Goal: Task Accomplishment & Management: Use online tool/utility

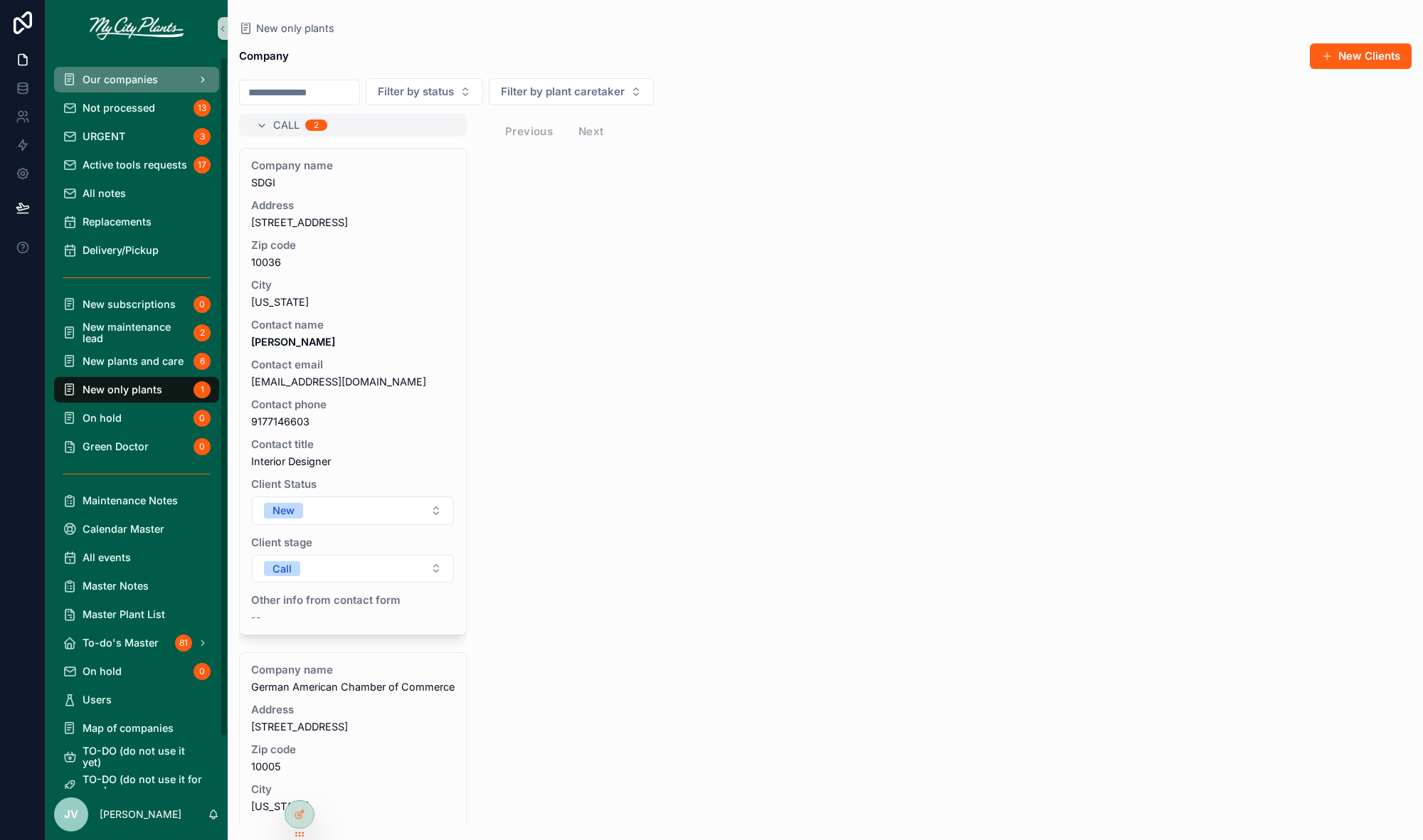
scroll to position [324, 0]
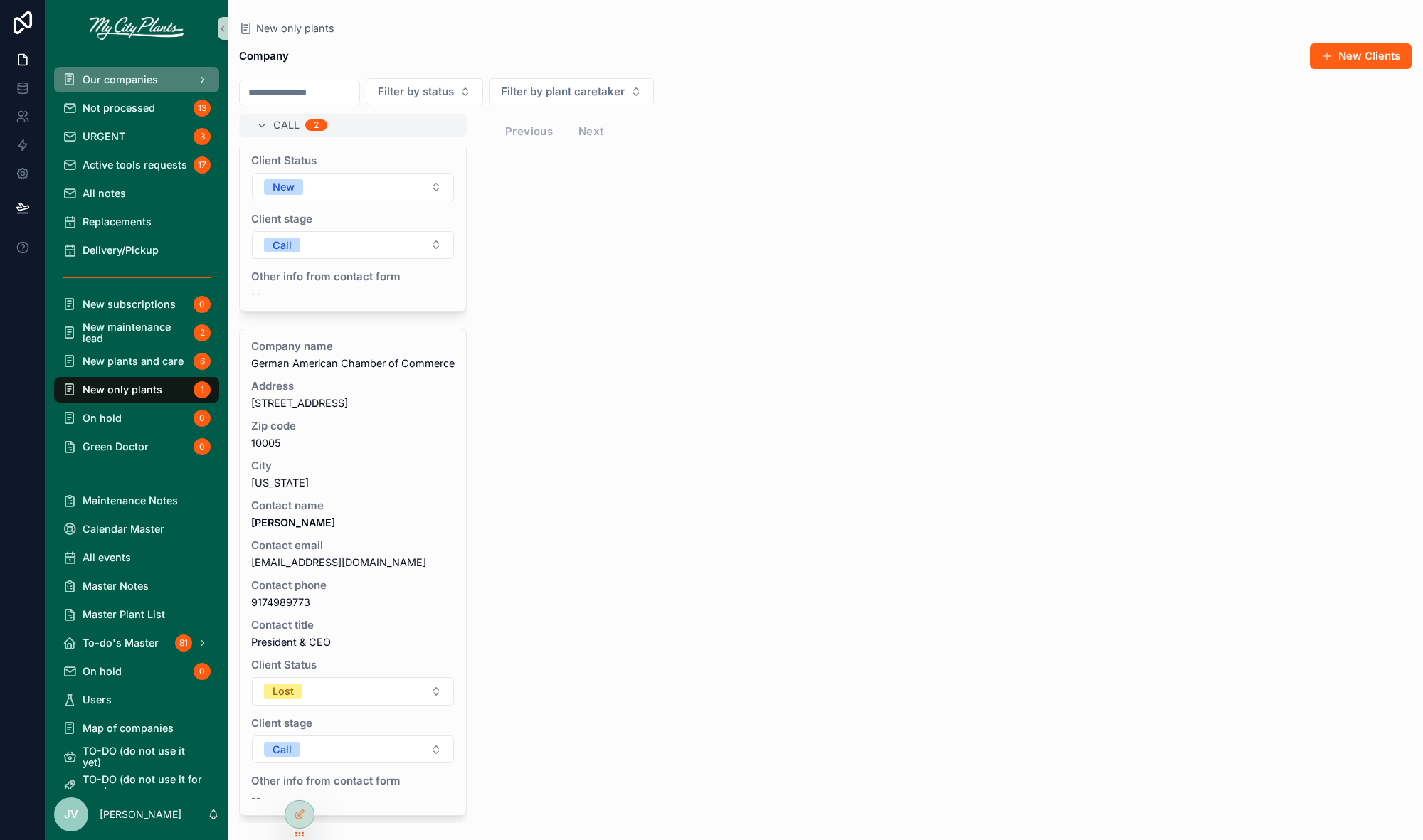
click at [121, 82] on span "Our companies" at bounding box center [119, 80] width 75 height 11
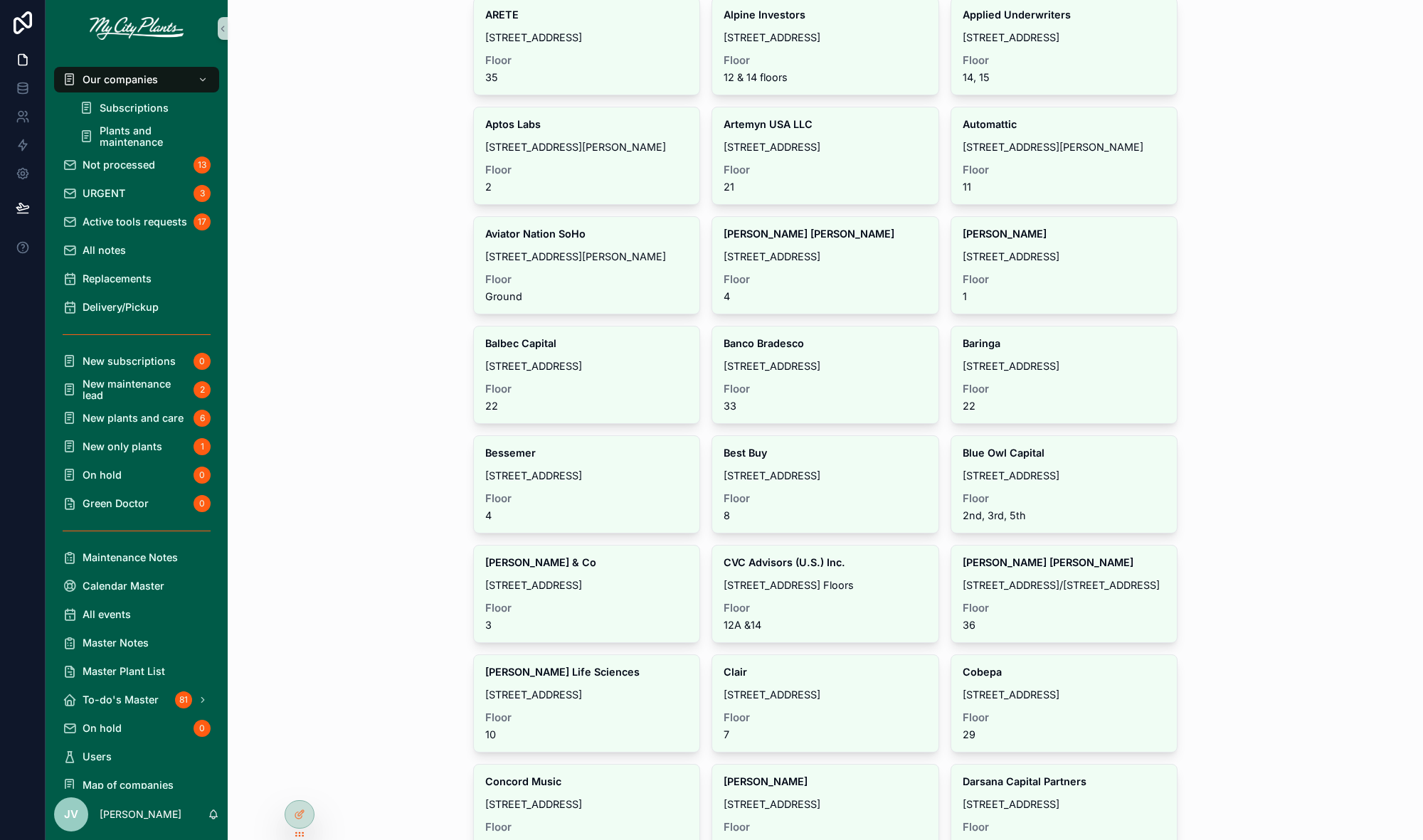
scroll to position [112, 0]
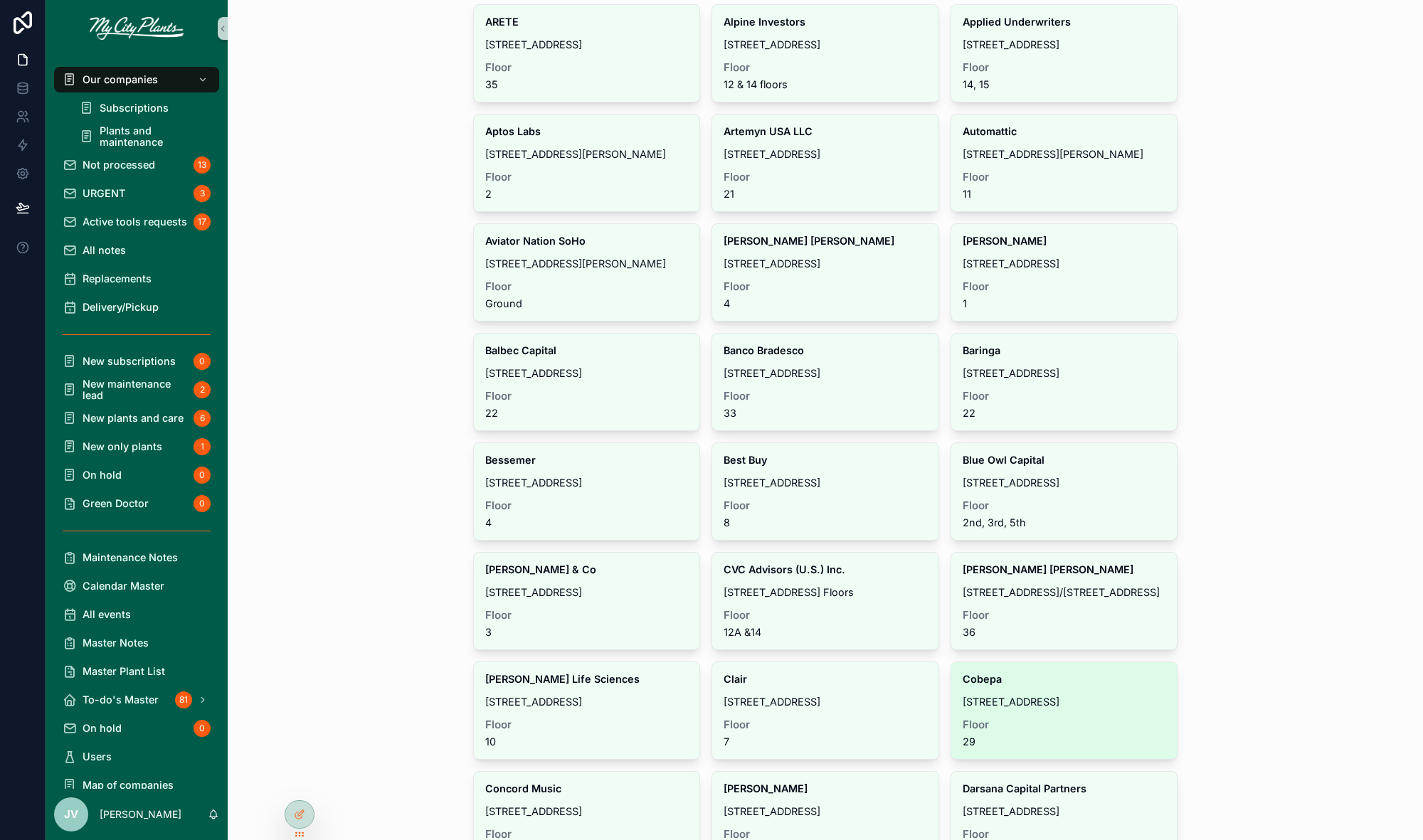
click at [1022, 726] on div "Floor 29" at bounding box center [1064, 733] width 203 height 28
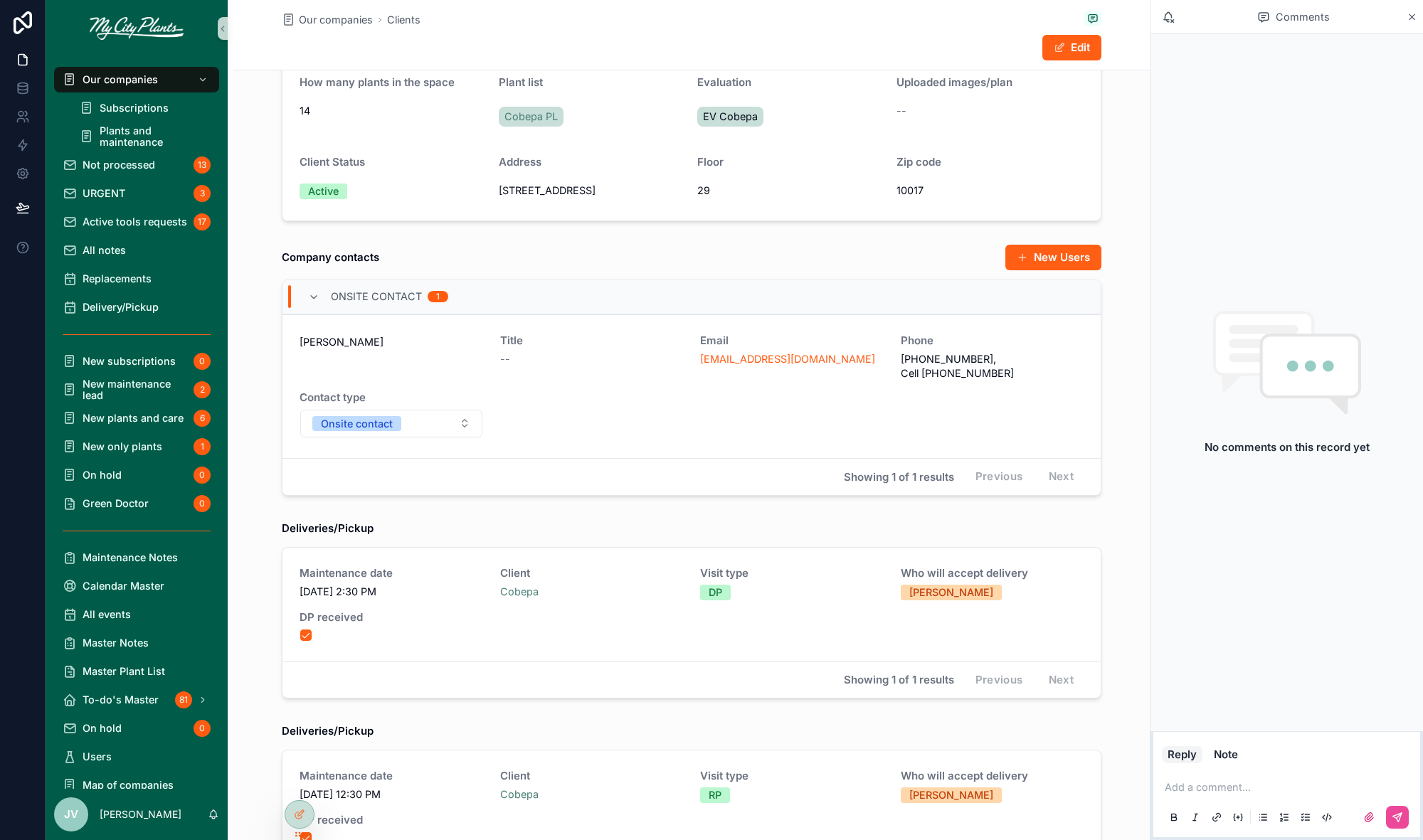
scroll to position [360, 0]
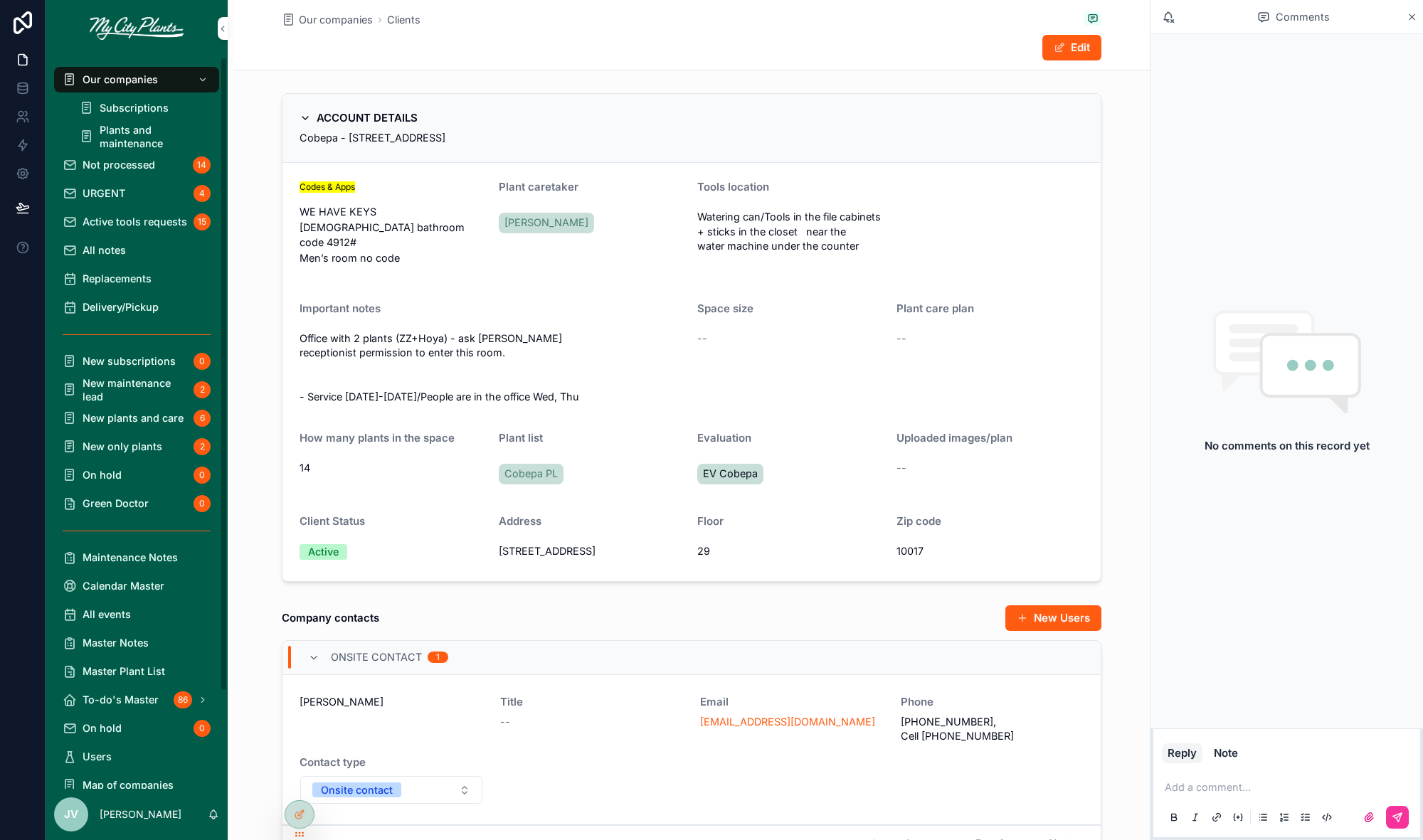
click at [111, 76] on span "Our companies" at bounding box center [119, 79] width 75 height 13
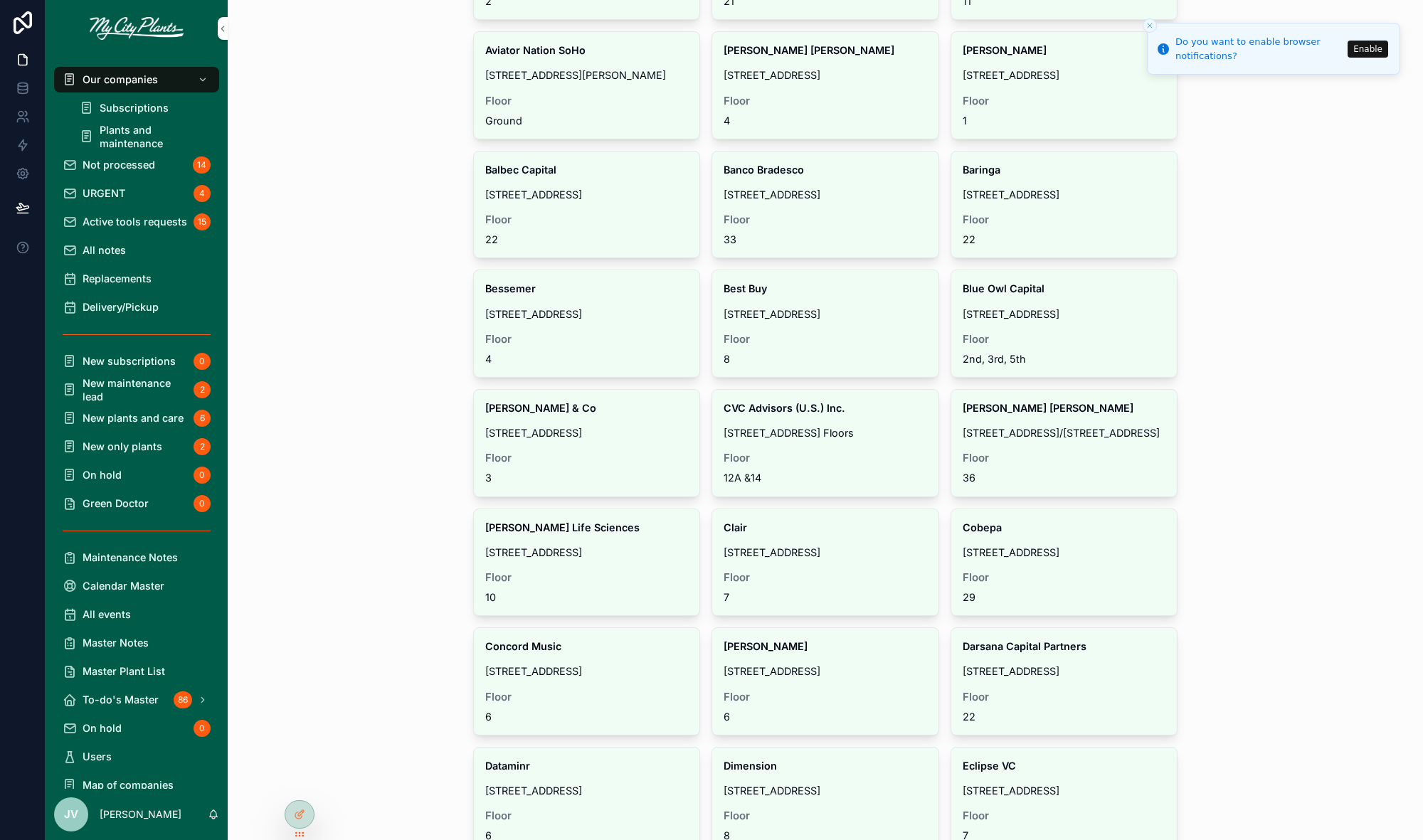
scroll to position [345, 0]
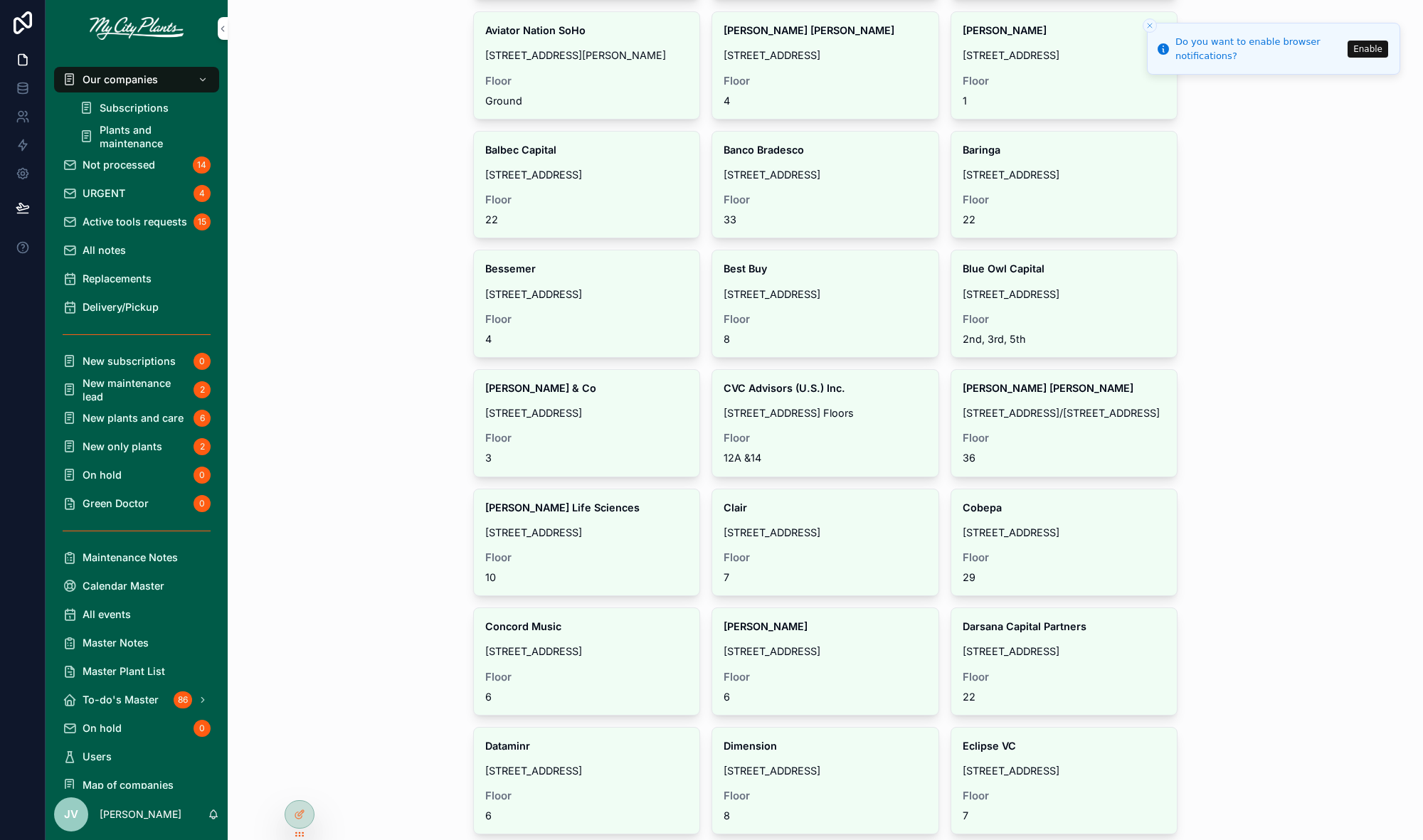
click at [1045, 431] on span "Floor" at bounding box center [1064, 439] width 203 height 14
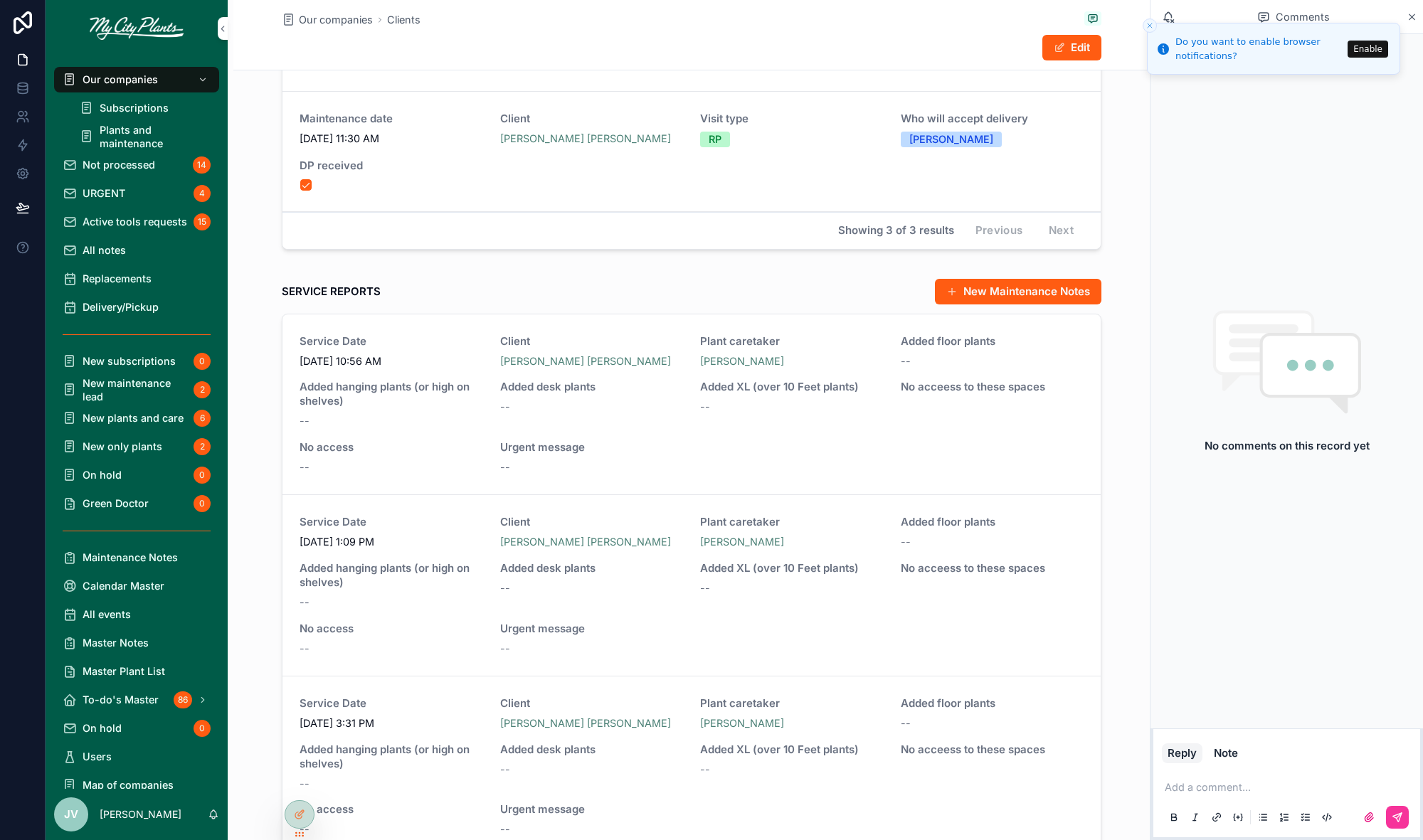
scroll to position [1465, 0]
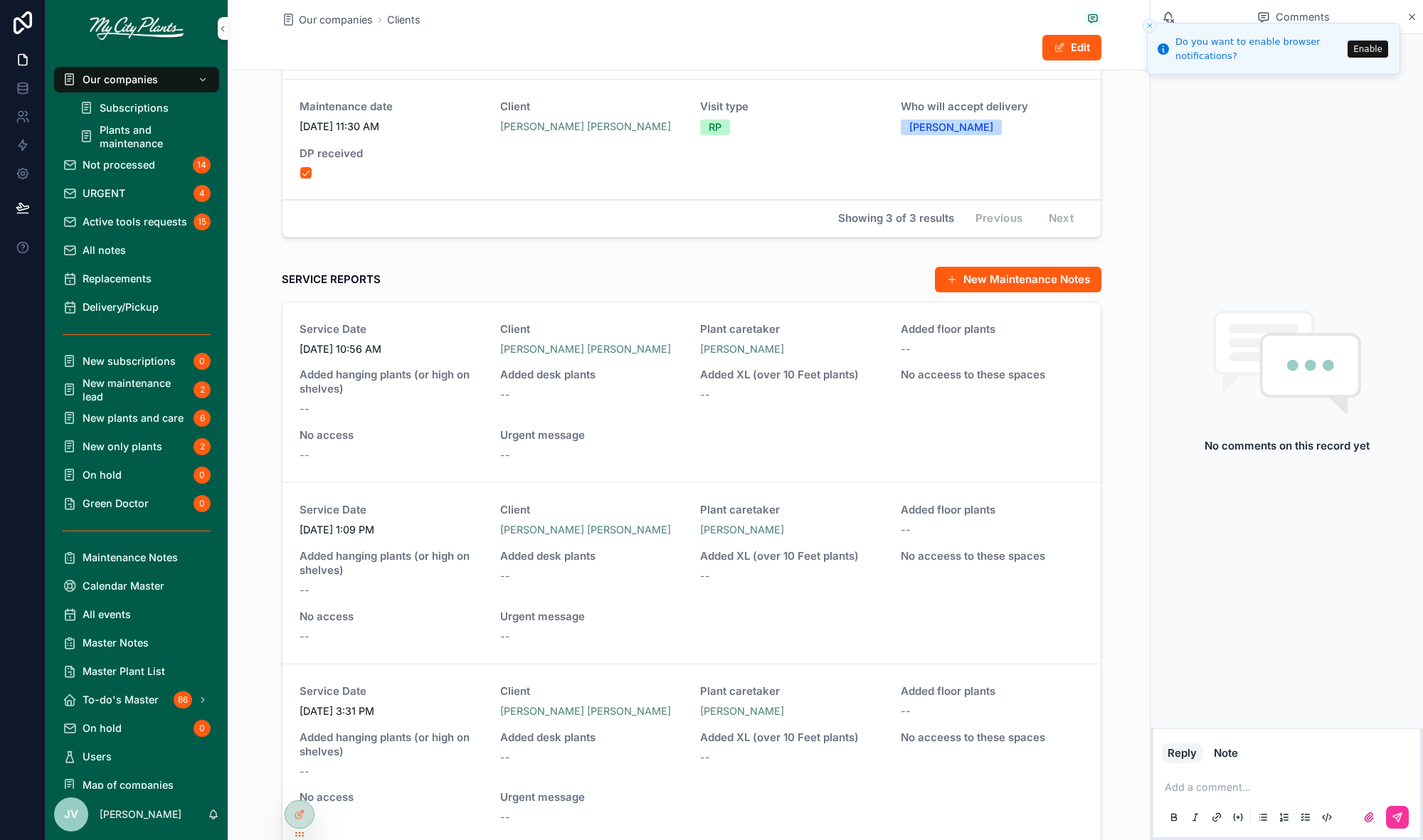
click at [428, 428] on span "No access" at bounding box center [391, 435] width 183 height 14
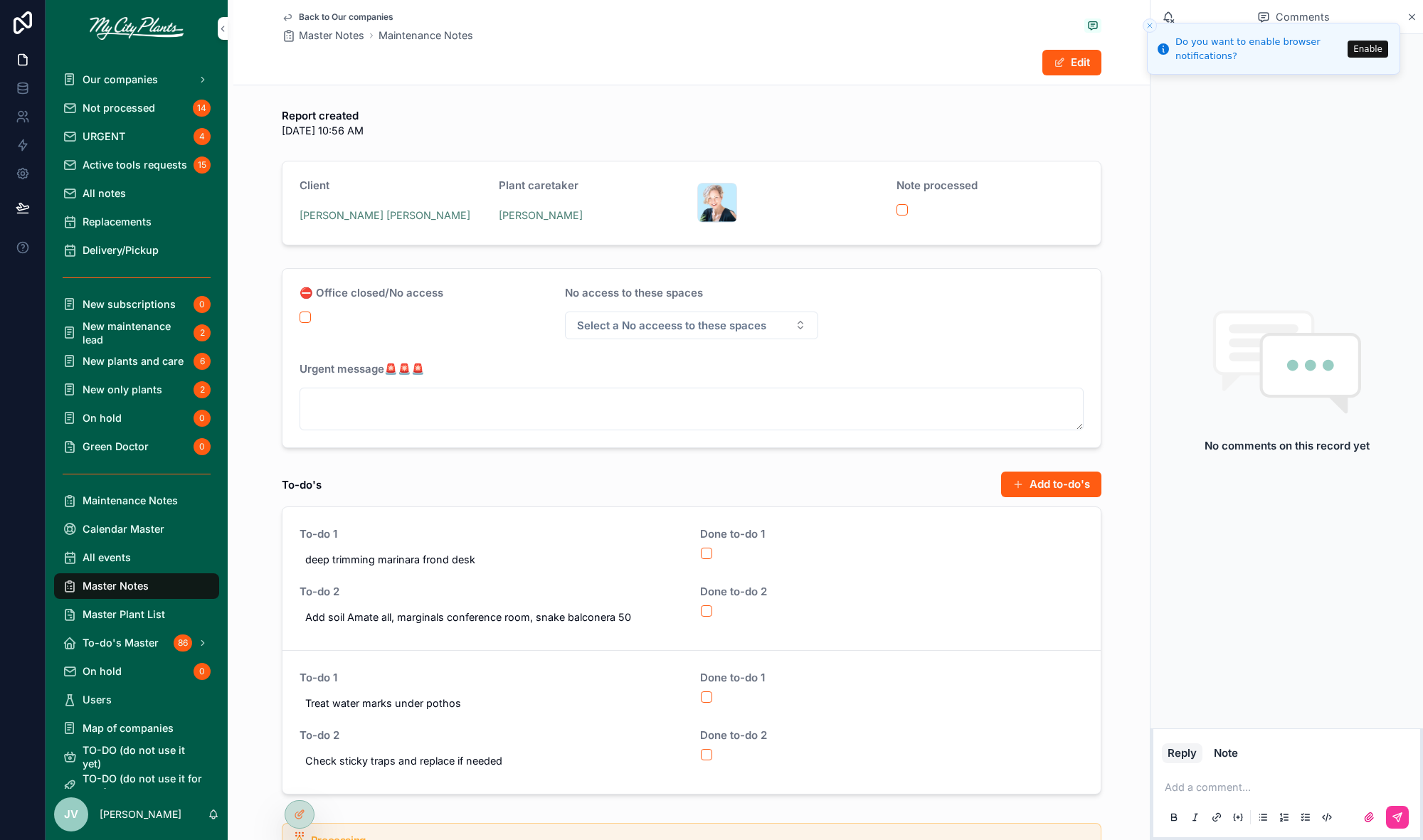
click at [421, 559] on span "deep trimming marinara frond desk" at bounding box center [491, 559] width 372 height 15
click at [416, 575] on textarea "**********" at bounding box center [375, 592] width 135 height 56
click at [331, 593] on textarea "**********" at bounding box center [375, 592] width 135 height 56
click at [358, 593] on textarea "**********" at bounding box center [375, 592] width 135 height 56
type textarea "**********"
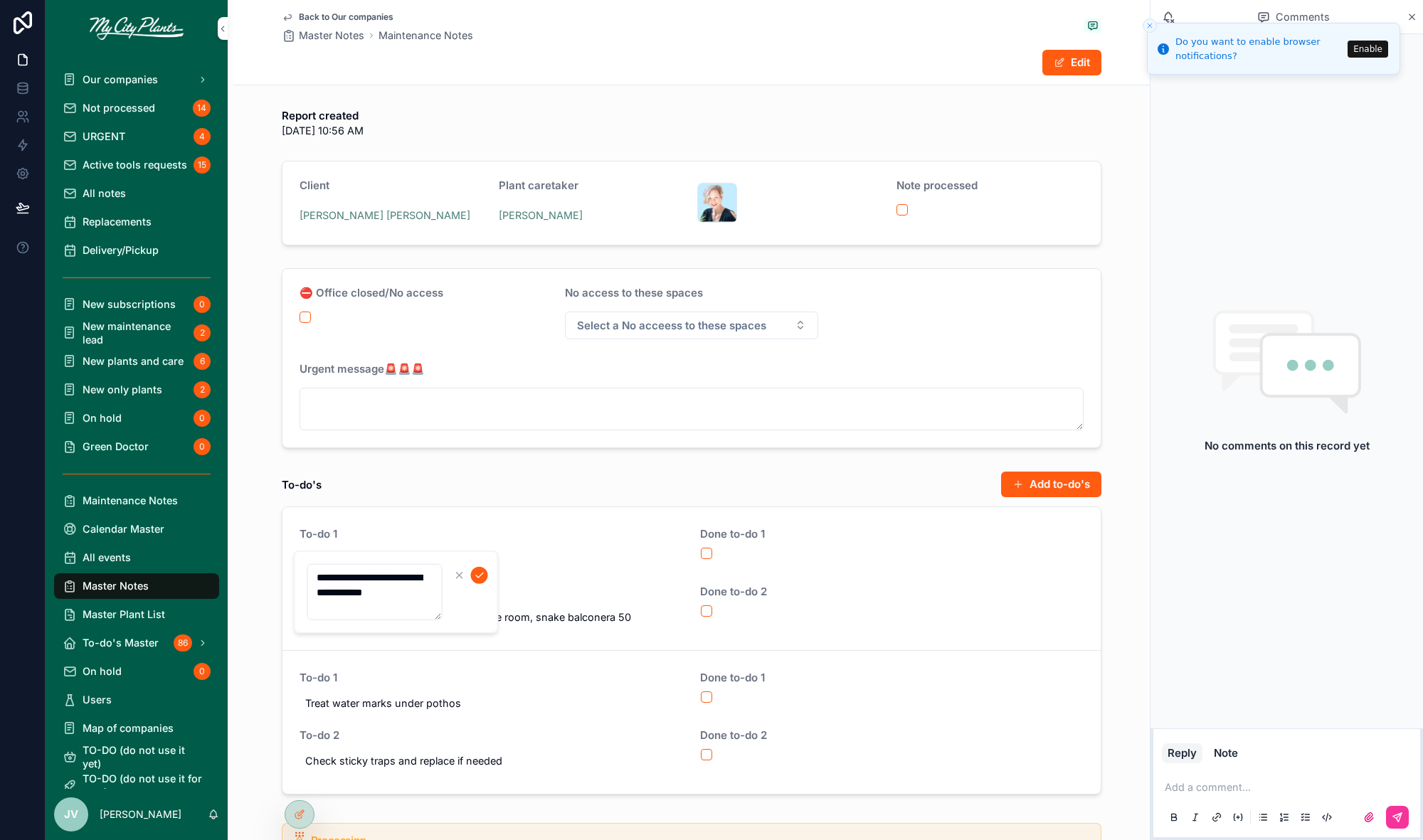
click at [481, 574] on icon "scrollable content" at bounding box center [480, 575] width 11 height 11
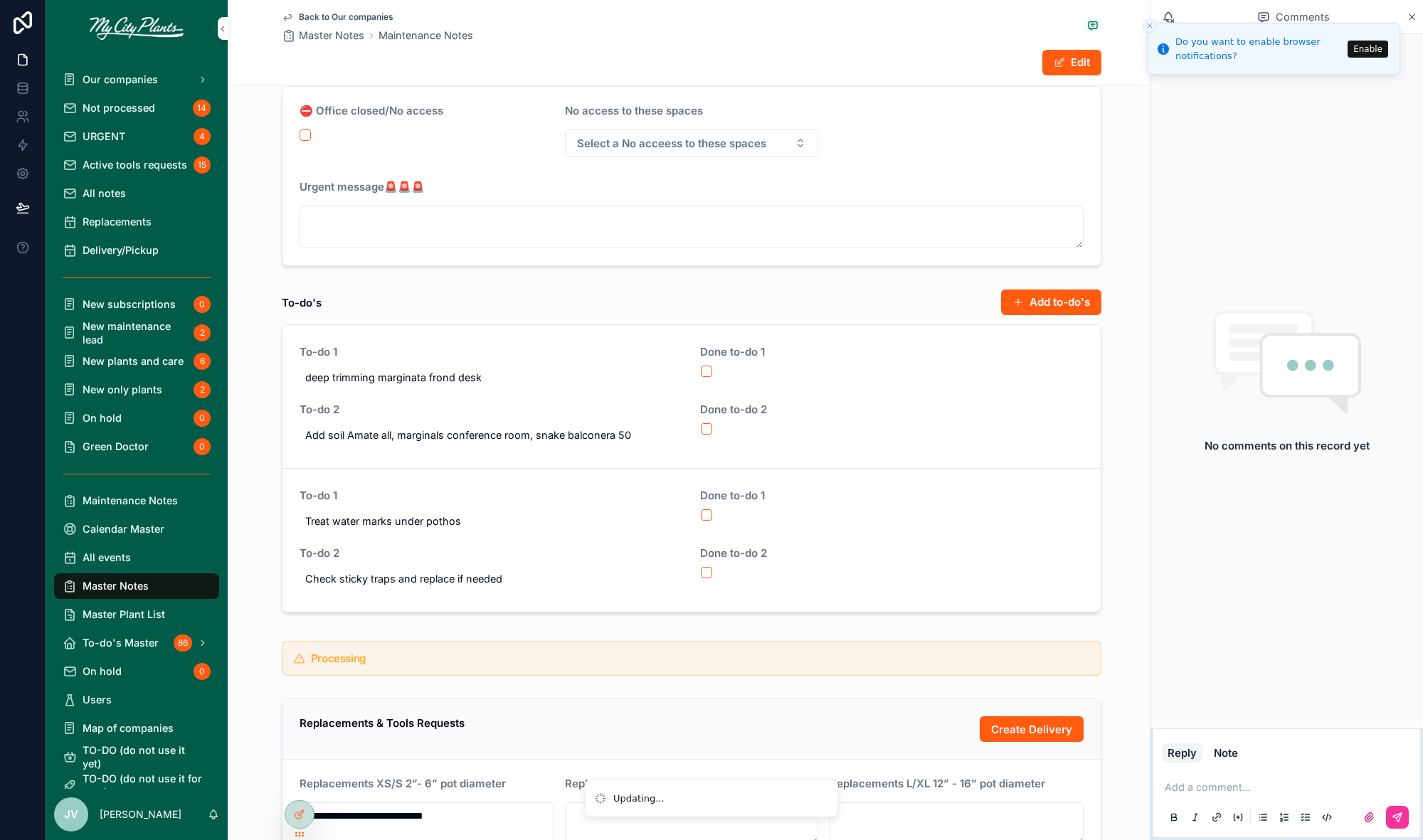
scroll to position [185, 0]
click at [708, 510] on button "scrollable content" at bounding box center [707, 512] width 11 height 11
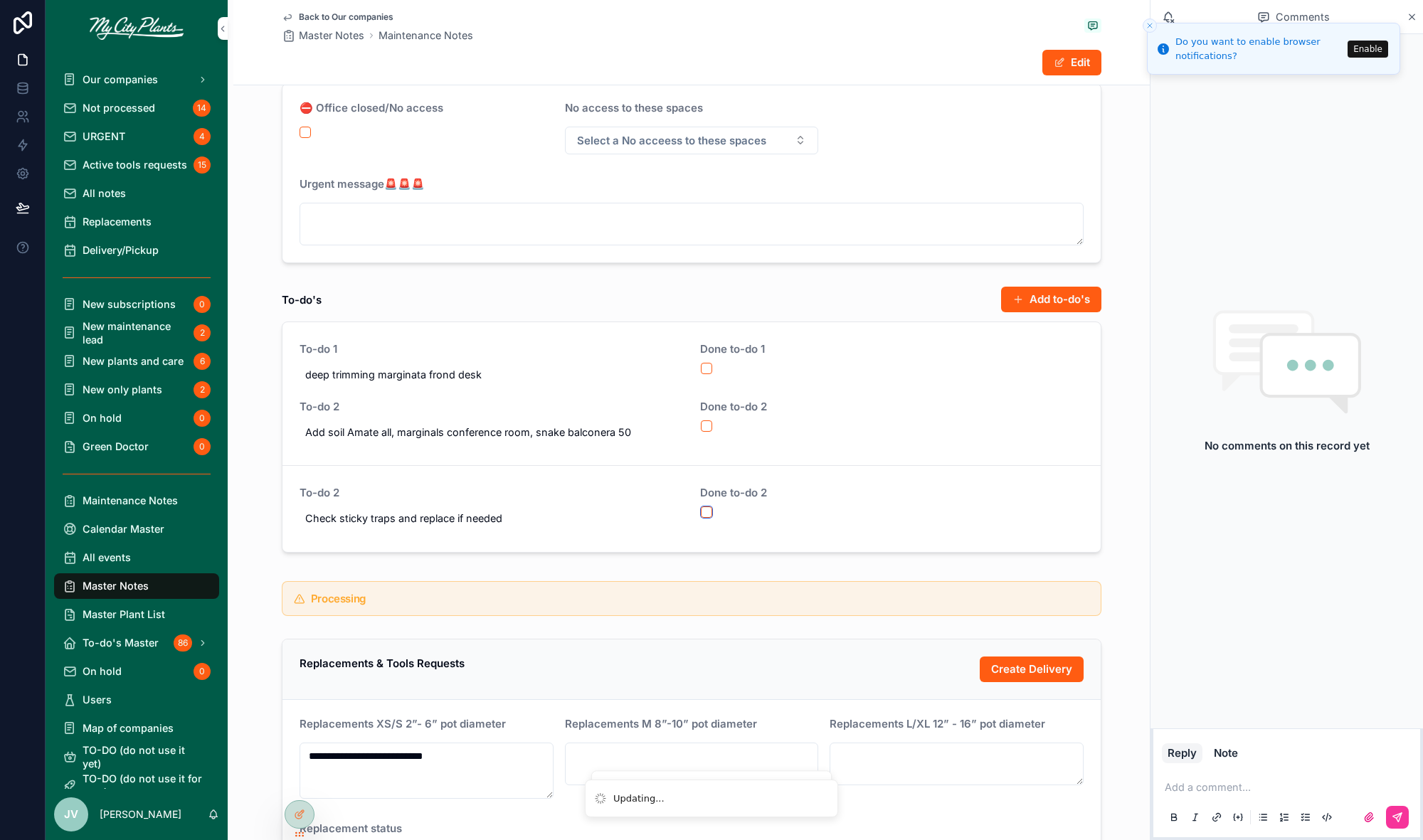
click at [708, 511] on button "scrollable content" at bounding box center [707, 512] width 11 height 11
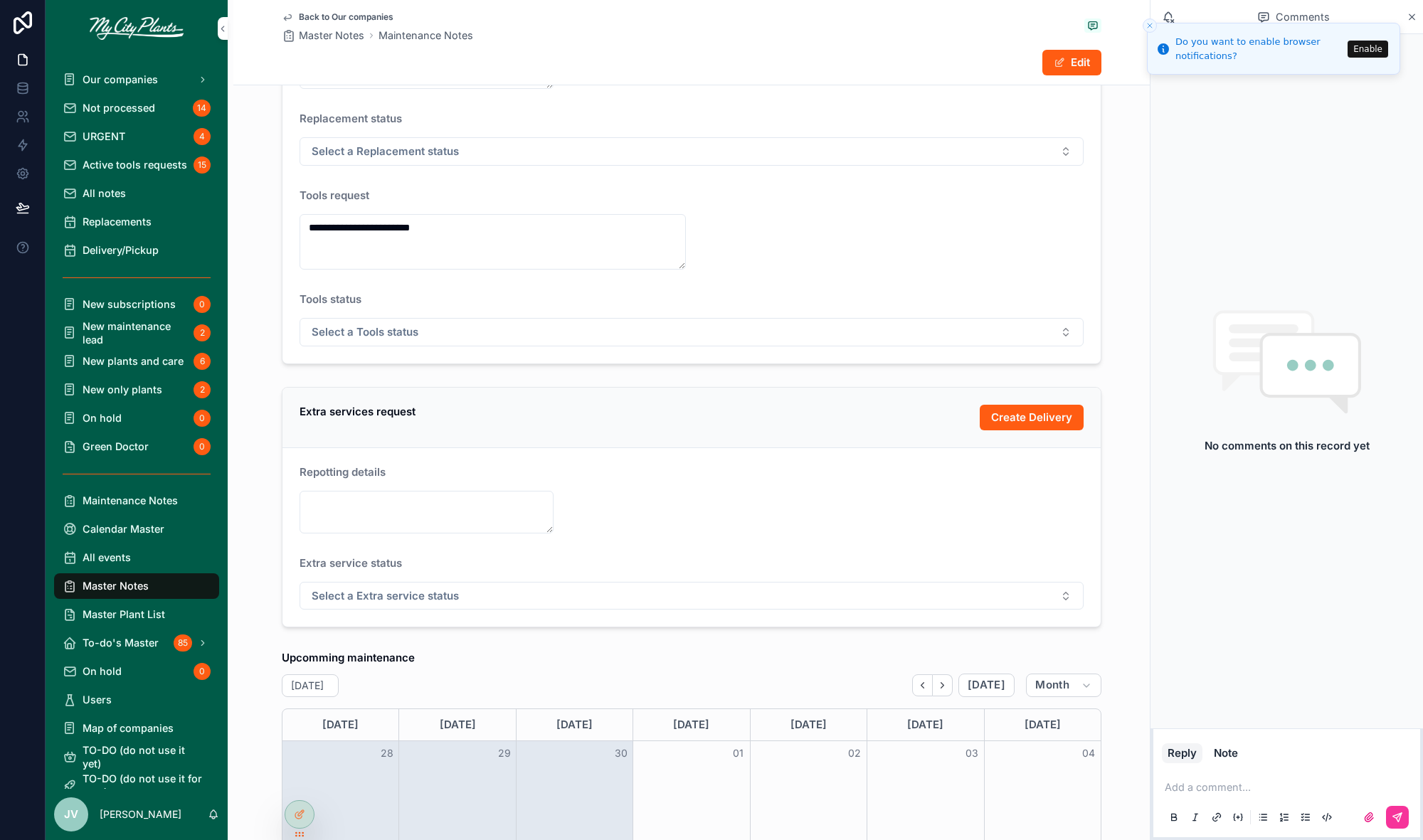
scroll to position [0, 0]
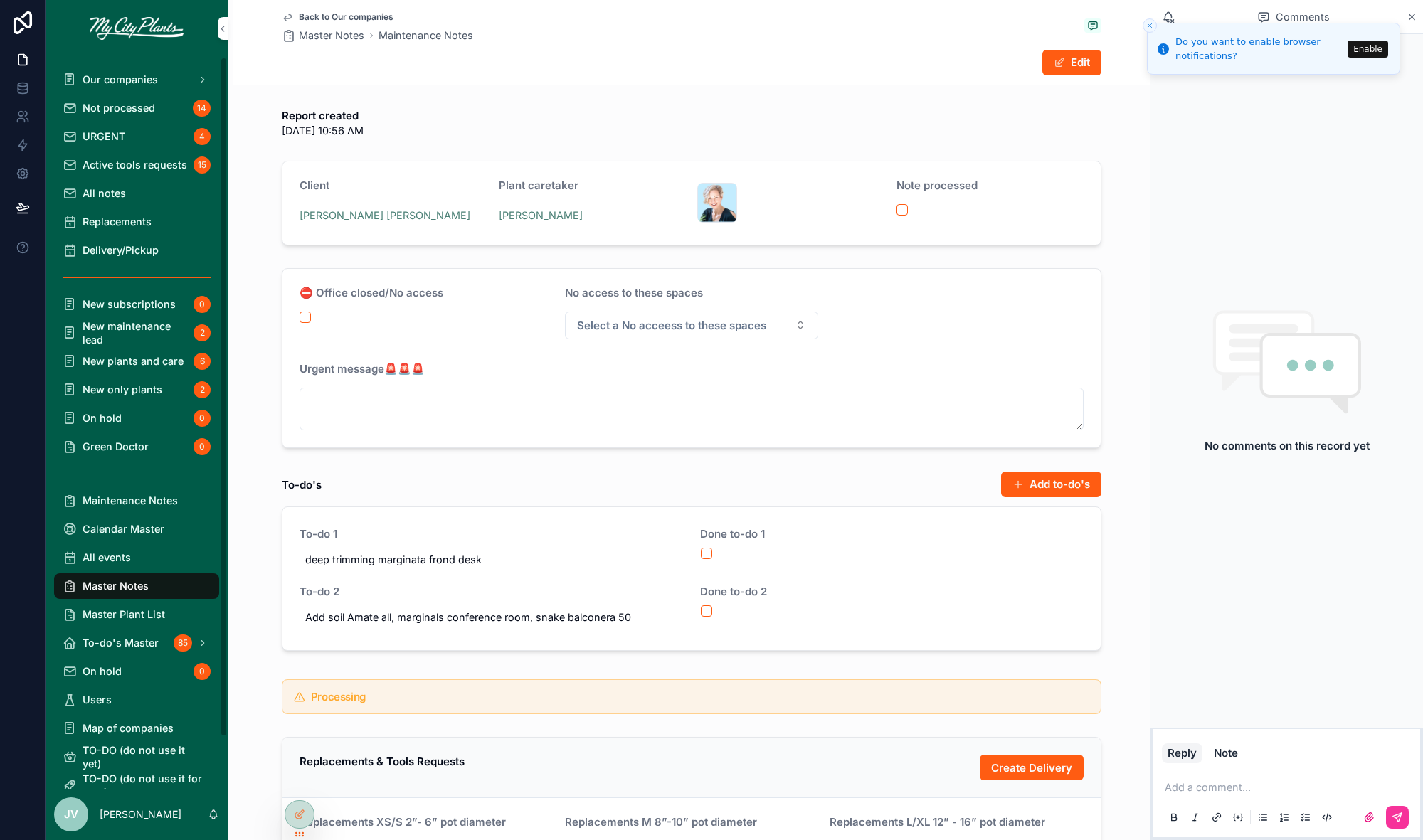
click at [132, 104] on span "Not processed" at bounding box center [119, 107] width 73 height 13
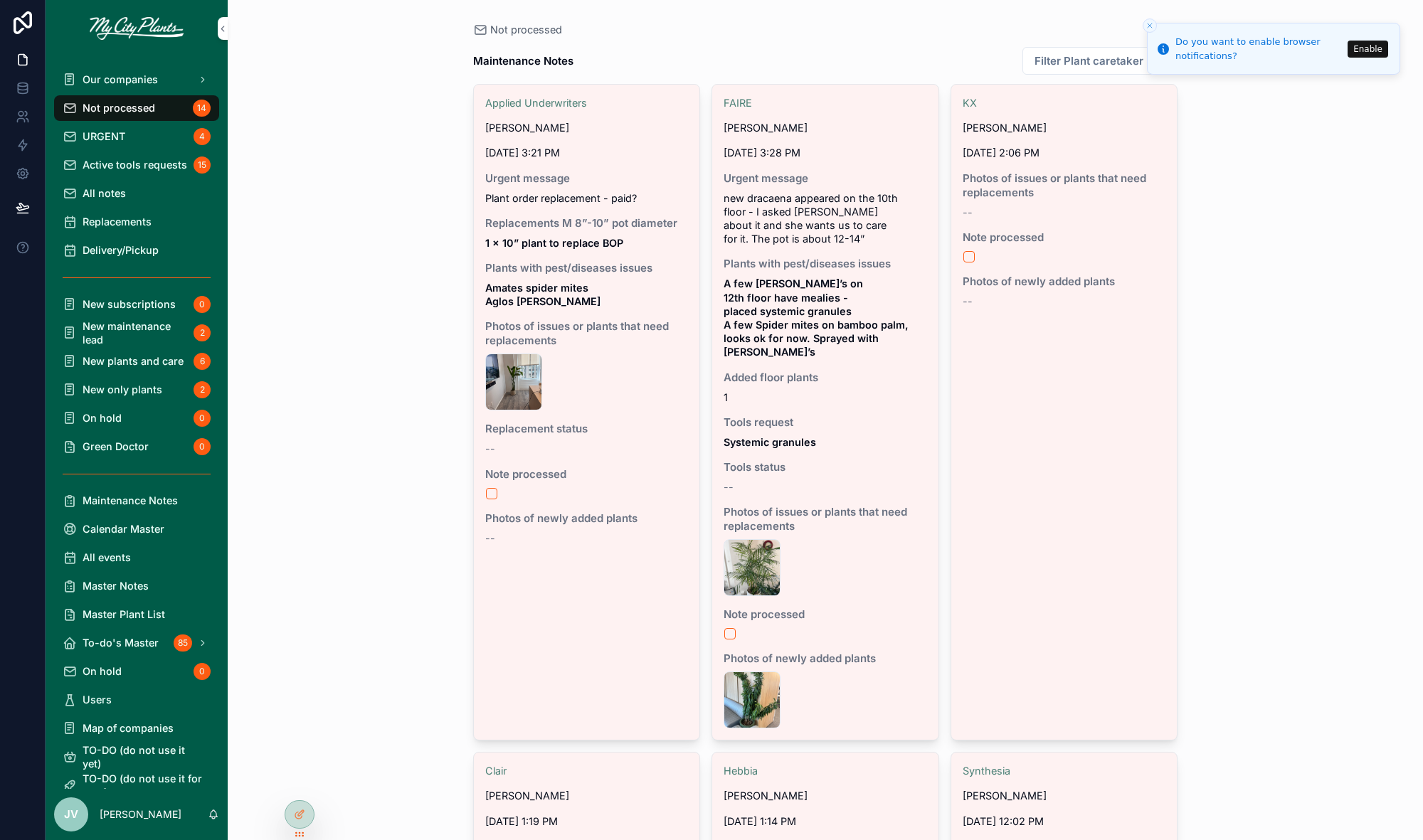
click at [751, 672] on div "IMG_9130 .jpeg" at bounding box center [753, 700] width 57 height 57
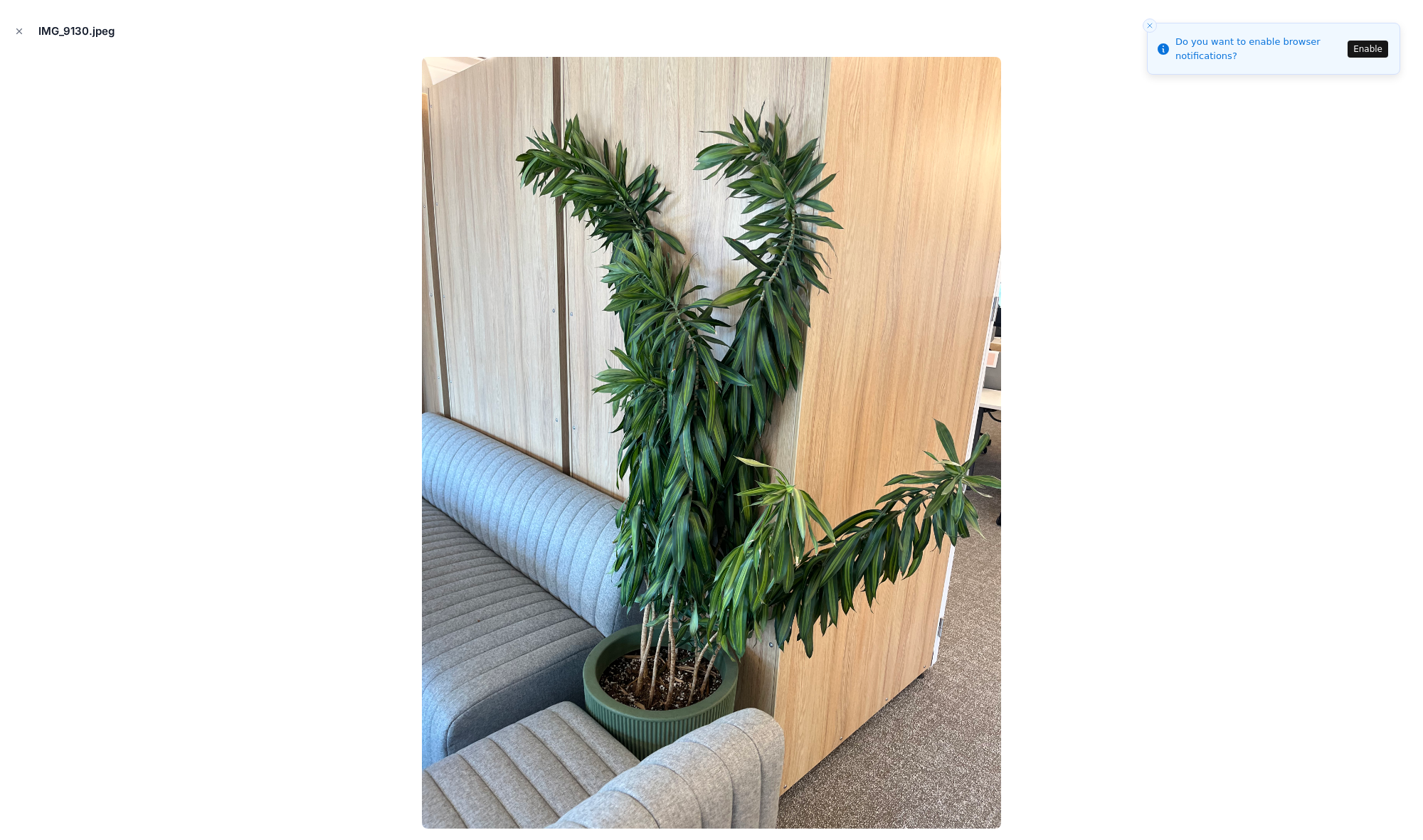
click at [21, 29] on icon "Close modal" at bounding box center [20, 32] width 5 height 5
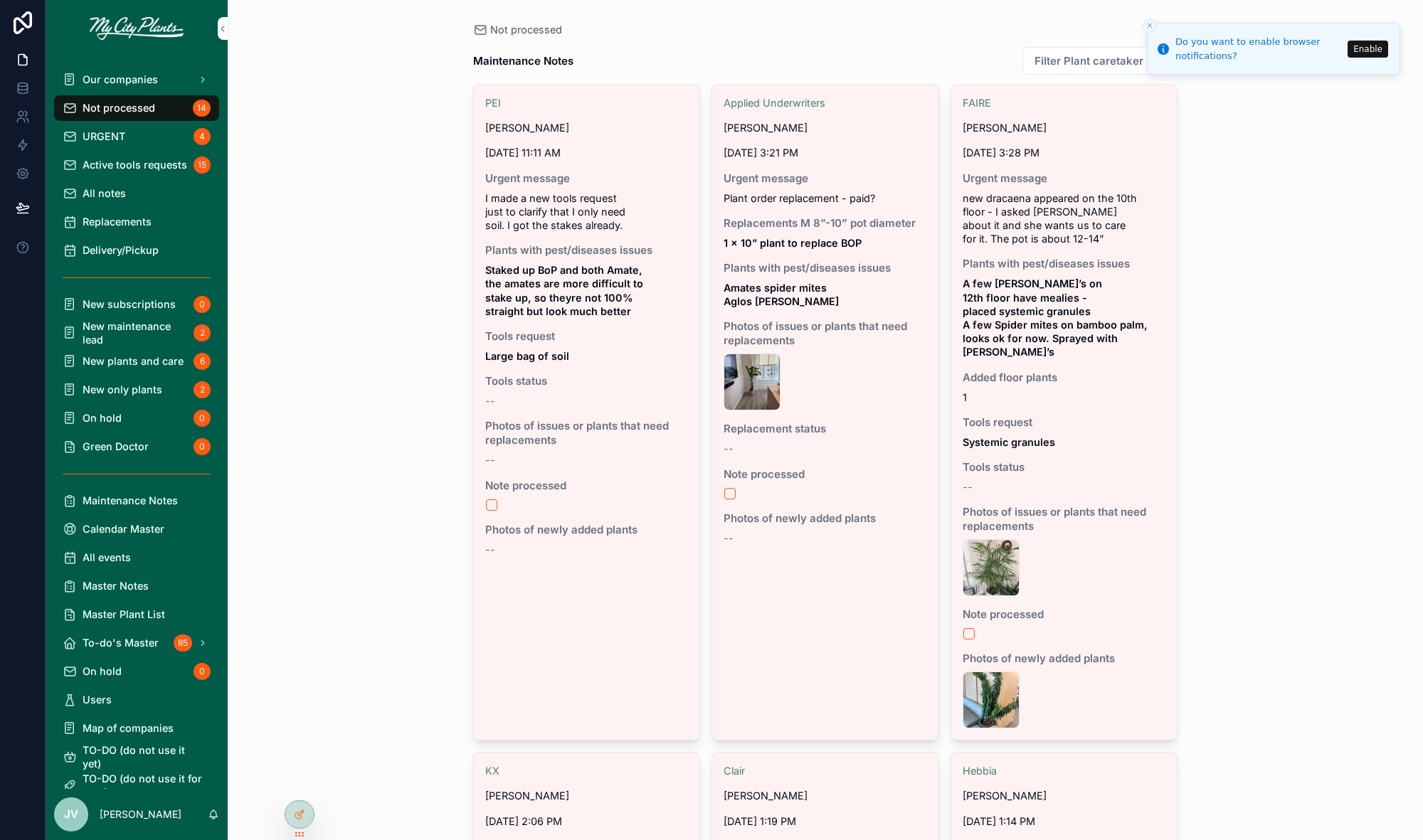
click at [115, 360] on span "New plants and care" at bounding box center [133, 360] width 101 height 13
